Goal: Task Accomplishment & Management: Manage account settings

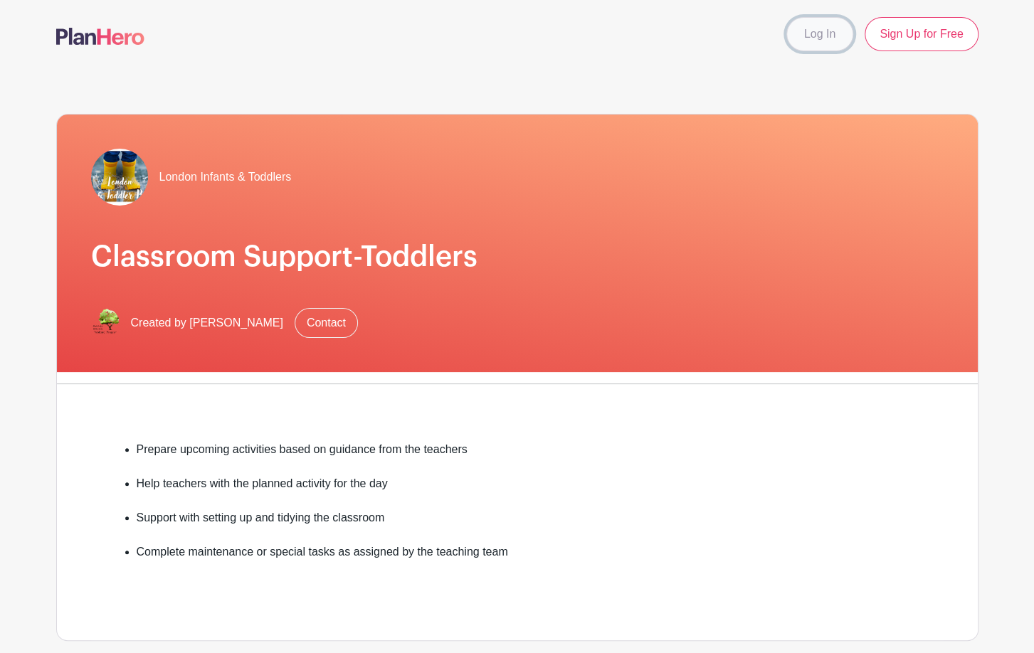
click at [812, 36] on link "Log In" at bounding box center [819, 34] width 67 height 34
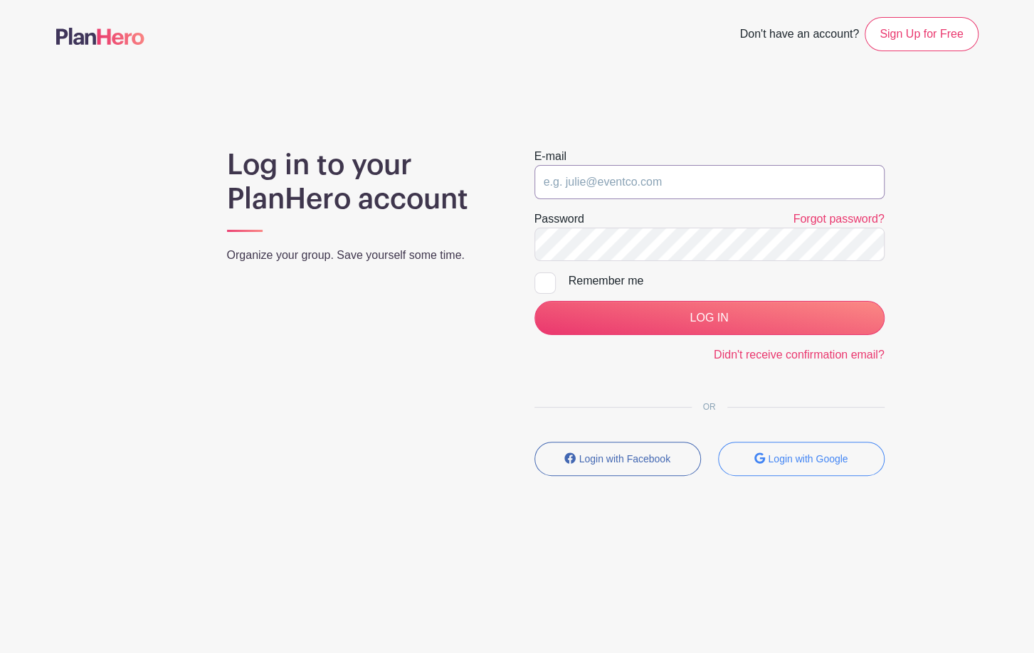
click at [705, 186] on input "email" at bounding box center [710, 182] width 350 height 34
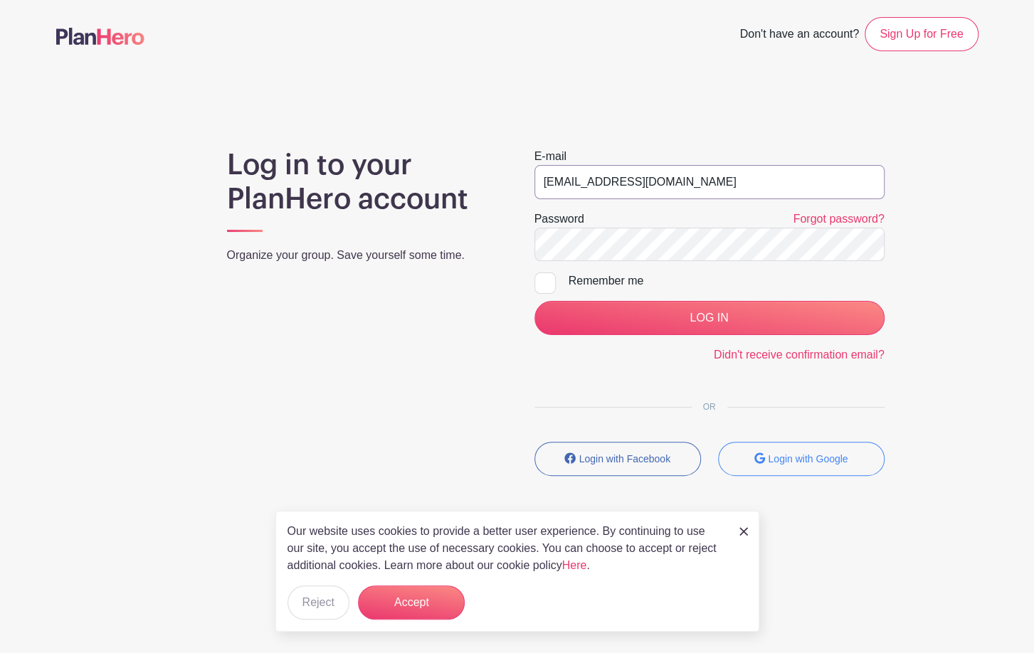
type input "[EMAIL_ADDRESS][DOMAIN_NAME]"
click at [539, 283] on div at bounding box center [545, 283] width 21 height 21
click at [539, 282] on input "Remember me" at bounding box center [539, 277] width 9 height 9
checkbox input "true"
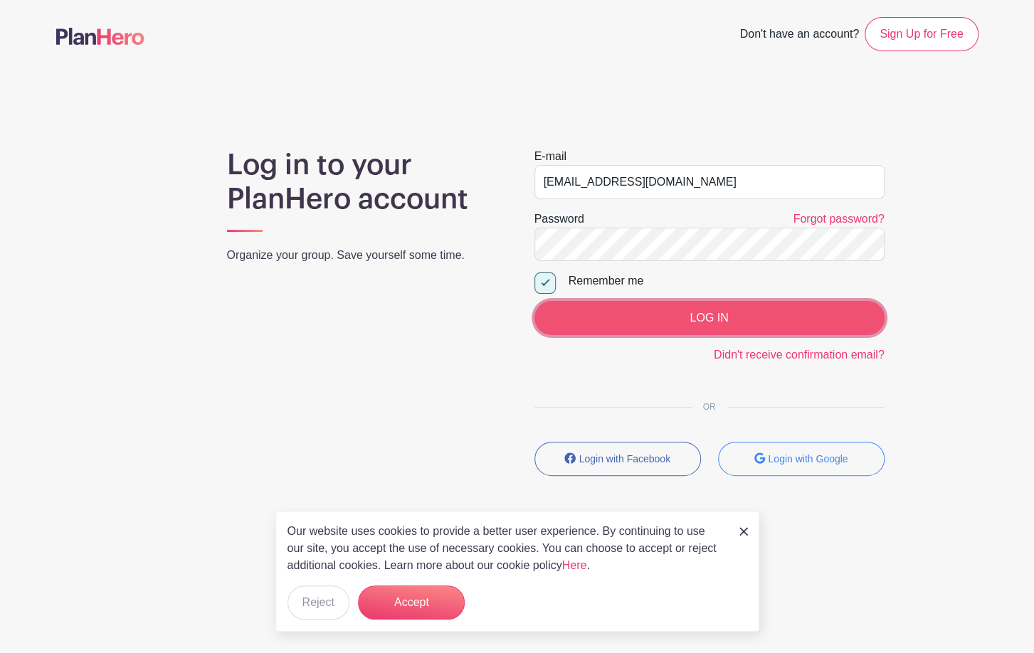
click at [654, 312] on input "LOG IN" at bounding box center [710, 318] width 350 height 34
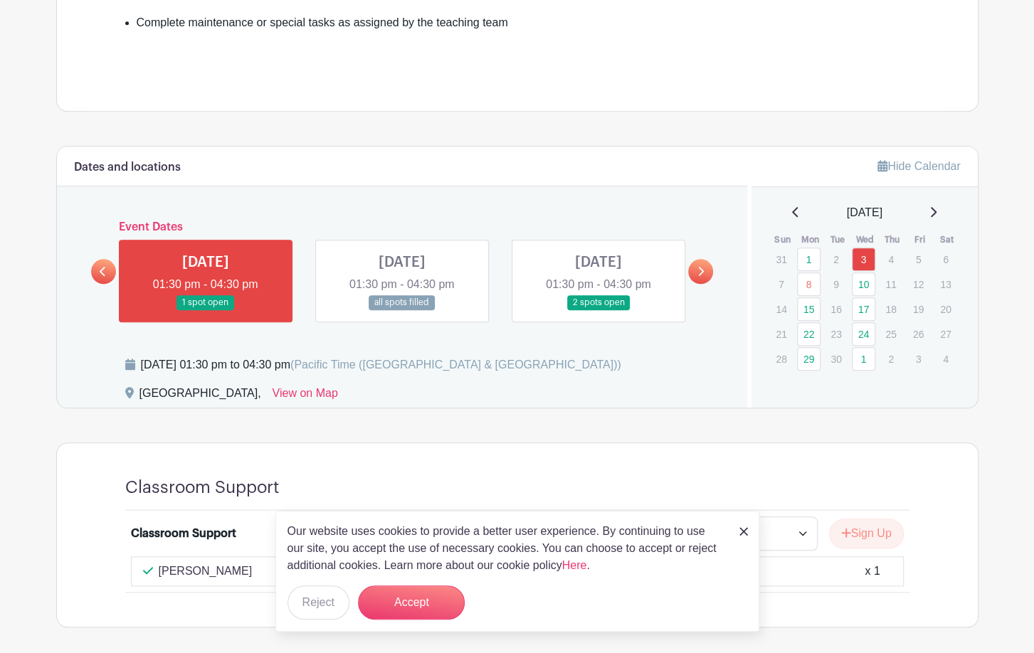
scroll to position [574, 0]
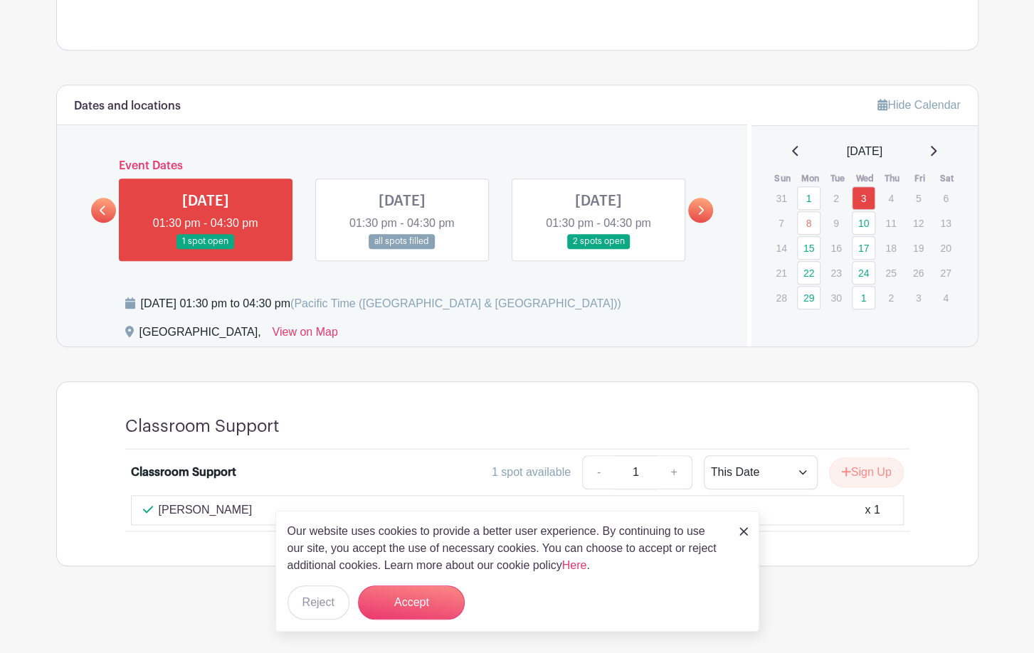
click at [402, 249] on link at bounding box center [402, 249] width 0 height 0
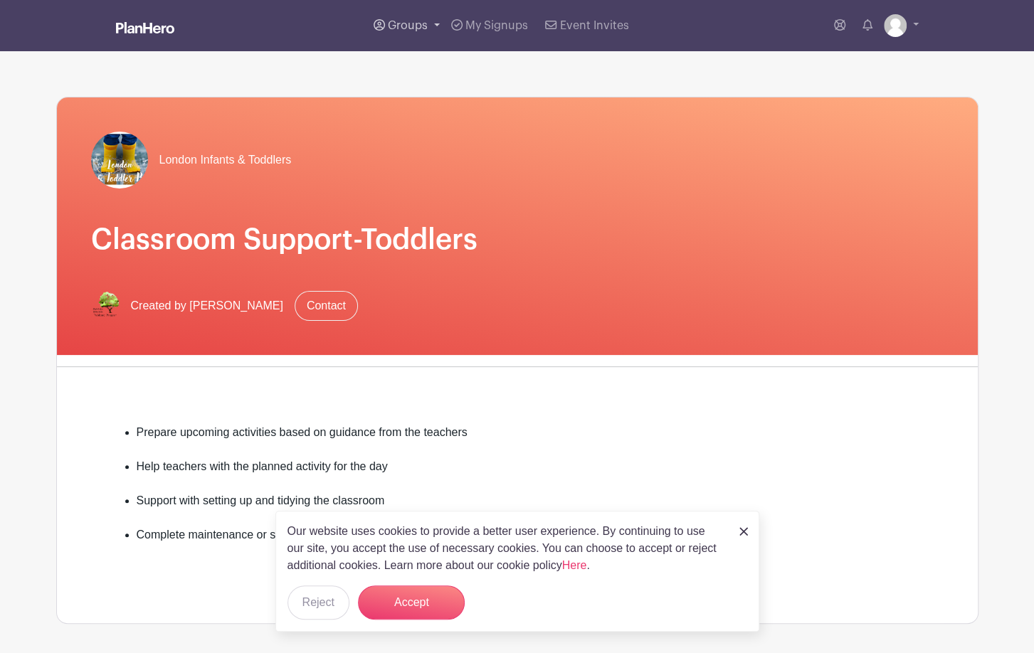
click at [435, 23] on link "Groups" at bounding box center [407, 25] width 78 height 51
click at [571, 28] on span "Event Invites" at bounding box center [594, 25] width 69 height 11
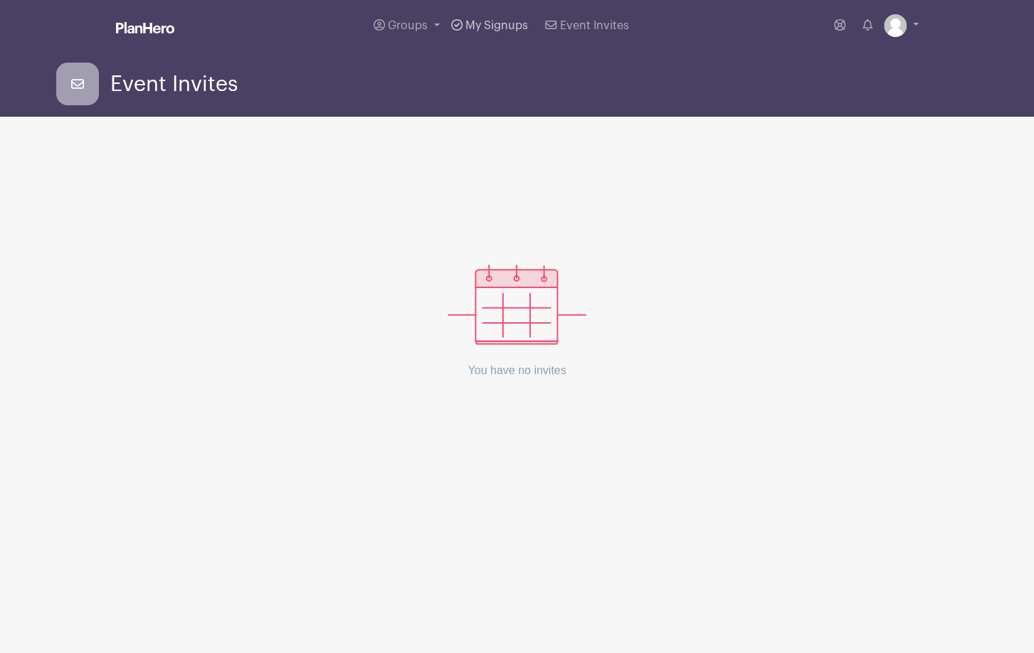
click at [500, 26] on span "My Signups" at bounding box center [496, 25] width 63 height 11
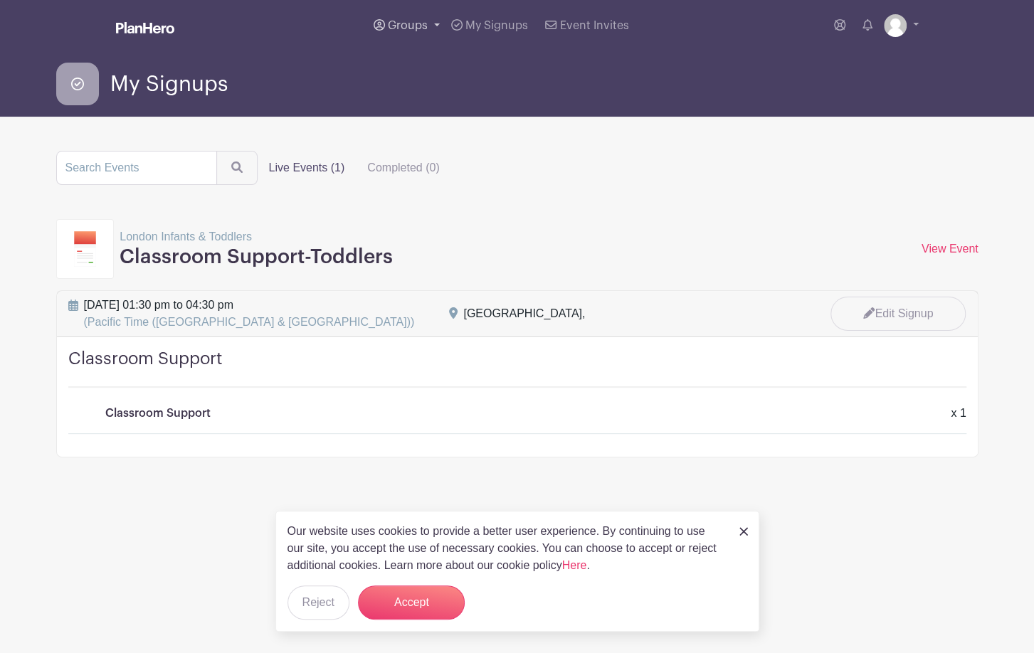
click at [415, 30] on span "Groups" at bounding box center [408, 25] width 40 height 11
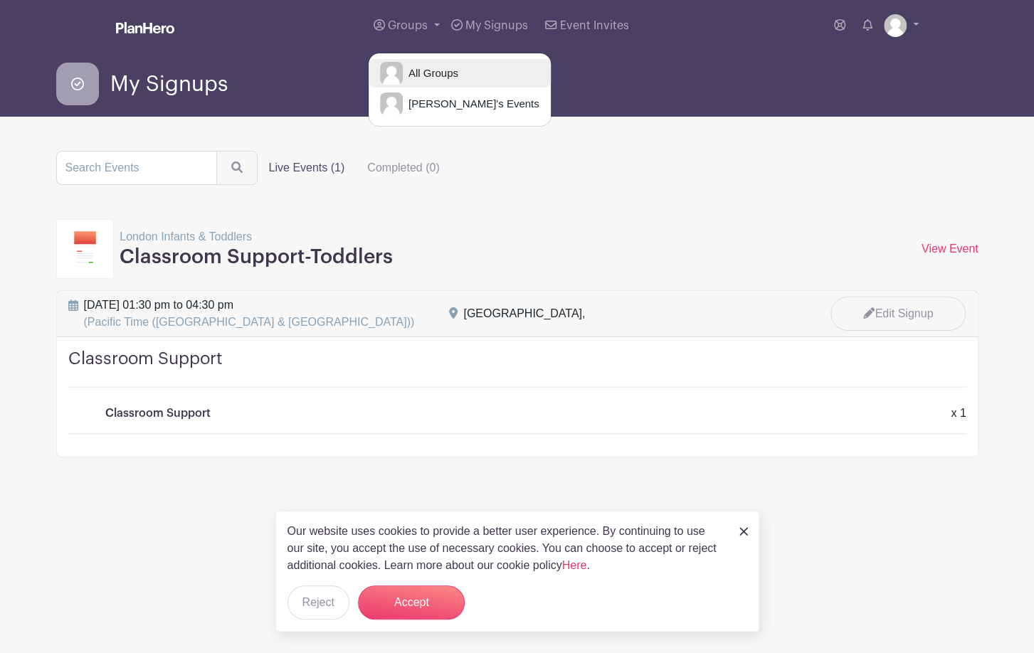
click at [423, 75] on span "All Groups" at bounding box center [431, 73] width 56 height 16
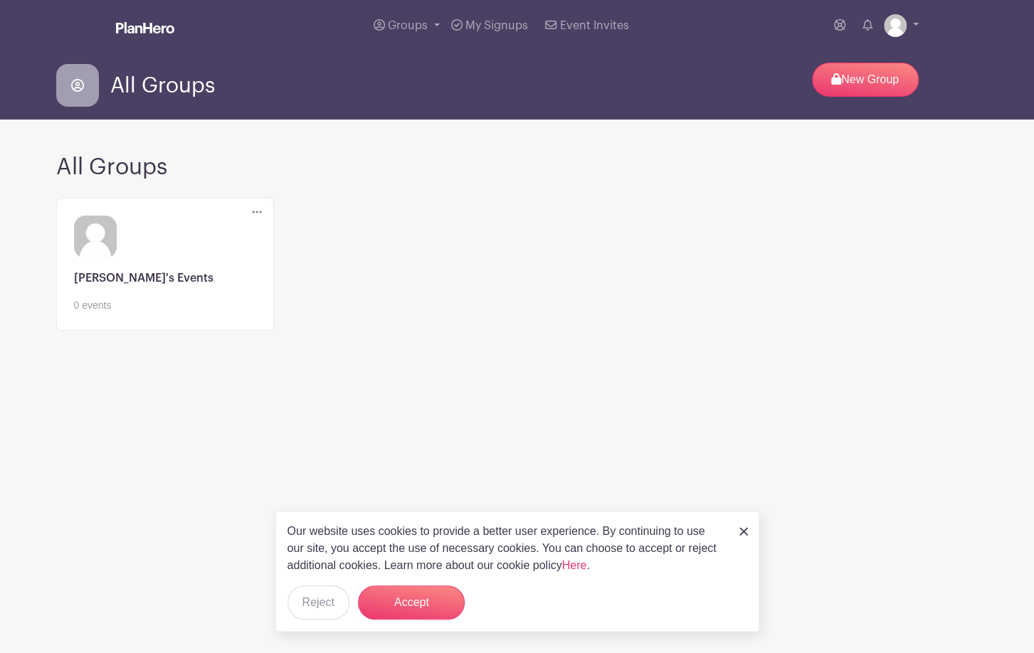
click at [744, 529] on img at bounding box center [743, 531] width 9 height 9
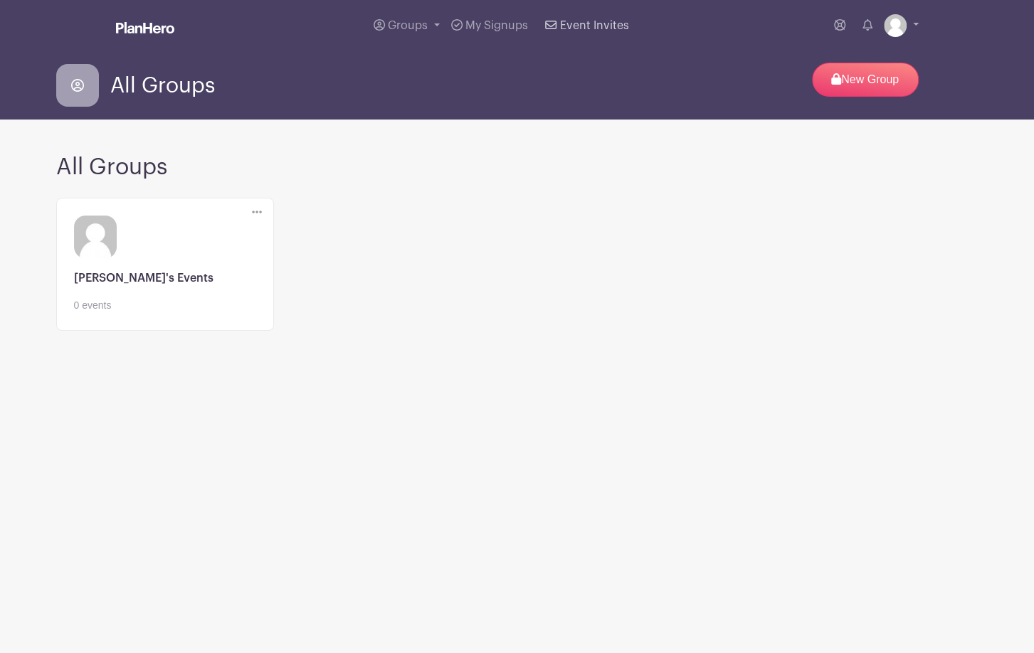
click at [573, 24] on span "Event Invites" at bounding box center [594, 25] width 69 height 11
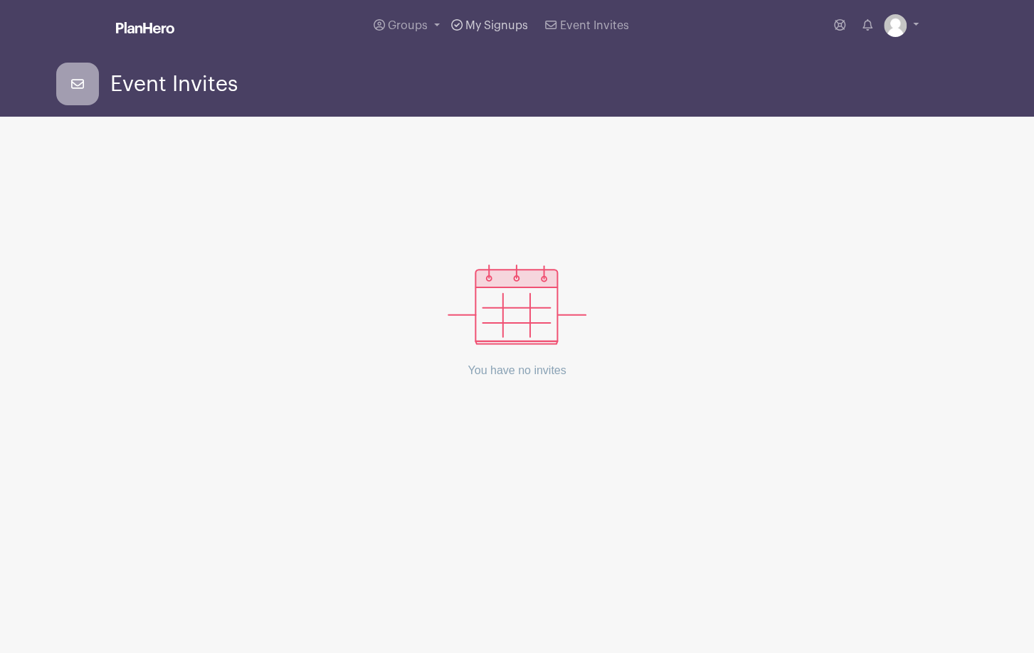
click at [488, 30] on span "My Signups" at bounding box center [496, 25] width 63 height 11
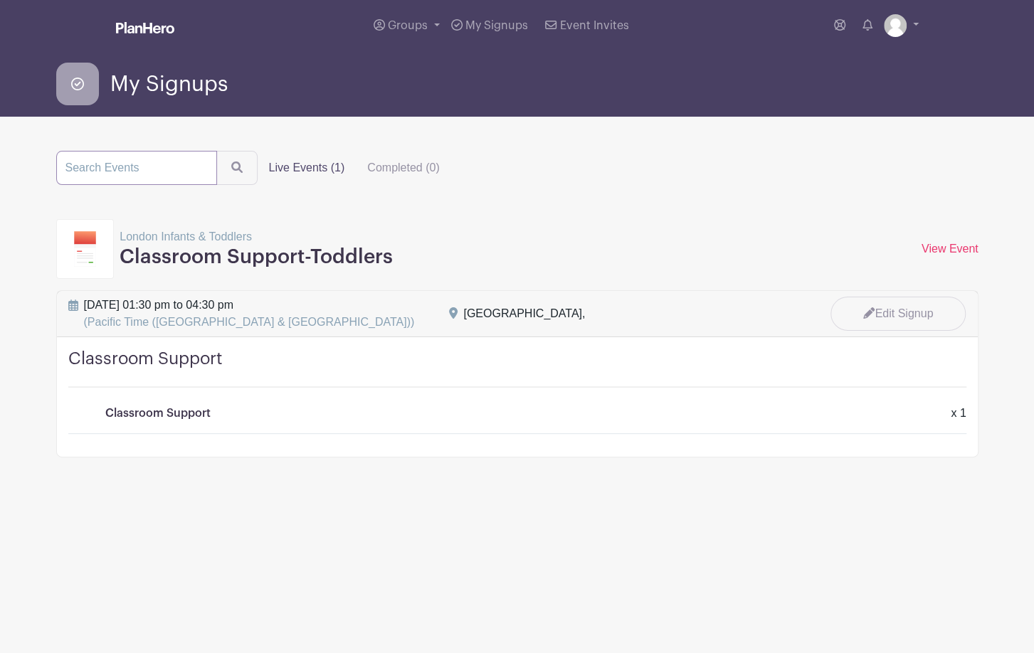
click at [139, 167] on input "search" at bounding box center [136, 168] width 161 height 34
drag, startPoint x: 194, startPoint y: 167, endPoint x: 33, endPoint y: 160, distance: 160.3
click at [56, 160] on input "london infants & toddlers" at bounding box center [136, 168] width 161 height 34
type input "london infants & toddlers"
click at [415, 30] on span "Groups" at bounding box center [408, 25] width 40 height 11
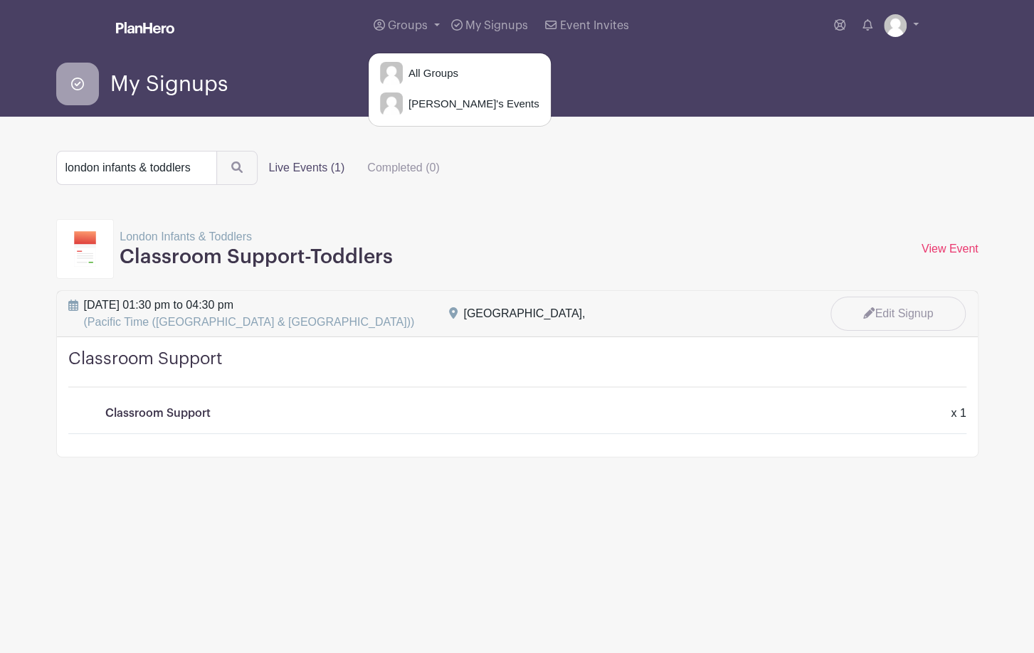
click at [544, 162] on form "london infants & toddlers Live Events (1) Completed (0)" at bounding box center [517, 168] width 922 height 34
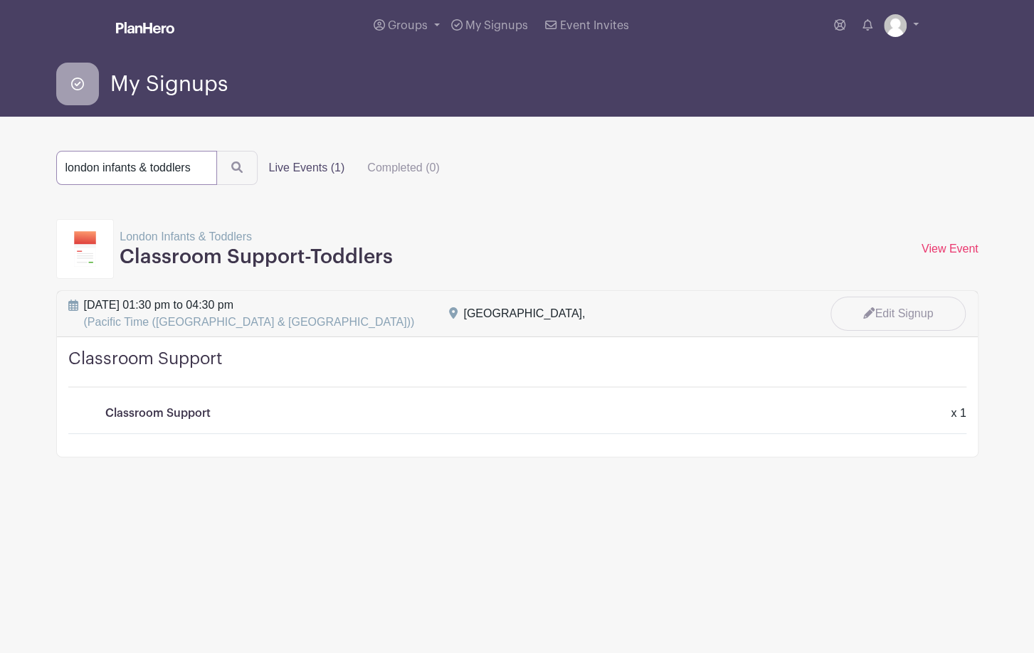
drag, startPoint x: 194, startPoint y: 169, endPoint x: 5, endPoint y: 159, distance: 189.6
click at [56, 159] on input "london infants & toddlers" at bounding box center [136, 168] width 161 height 34
click at [670, 142] on main "Groups All Groups Eryn's Events My Signups Event Invites My account Logout My S…" at bounding box center [517, 273] width 1034 height 547
click at [599, 26] on span "Event Invites" at bounding box center [594, 25] width 69 height 11
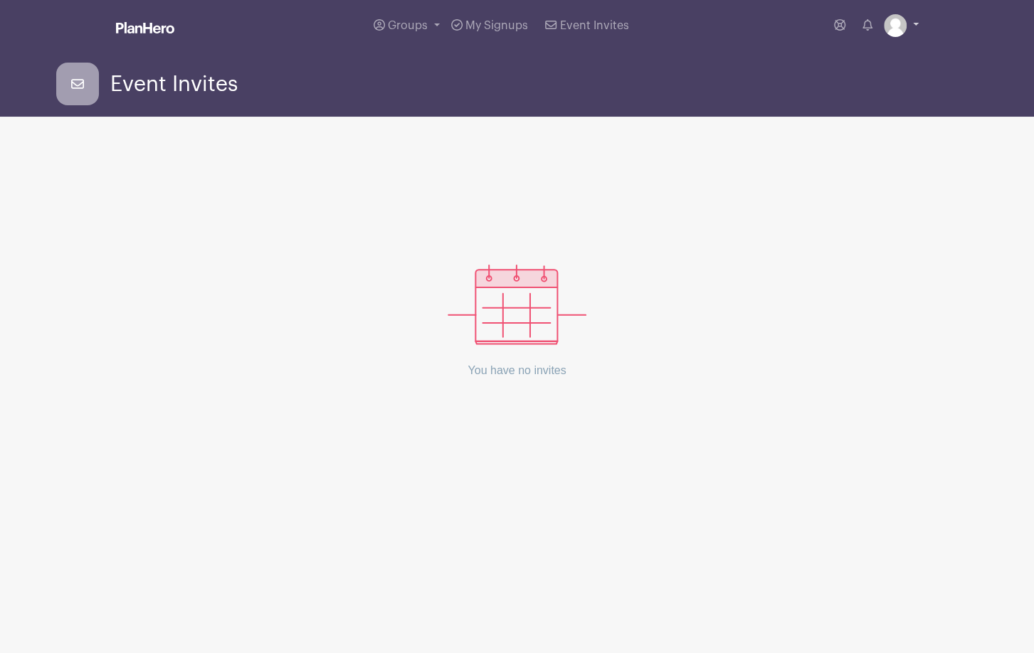
click at [915, 22] on link at bounding box center [901, 25] width 35 height 23
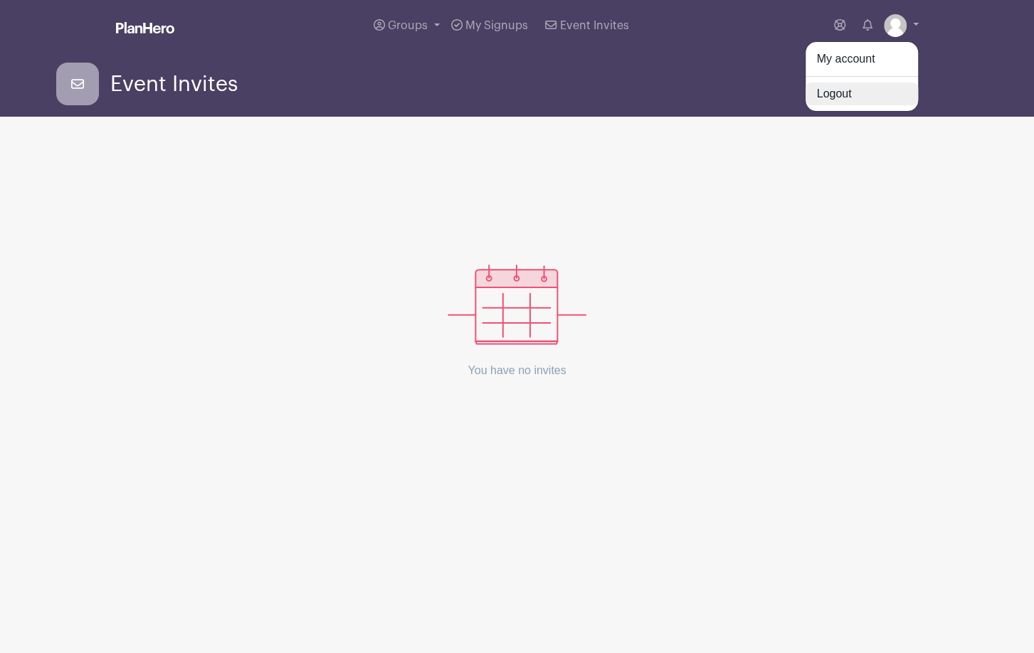
click at [842, 88] on link "Logout" at bounding box center [862, 94] width 112 height 23
